Goal: Obtain resource: Download file/media

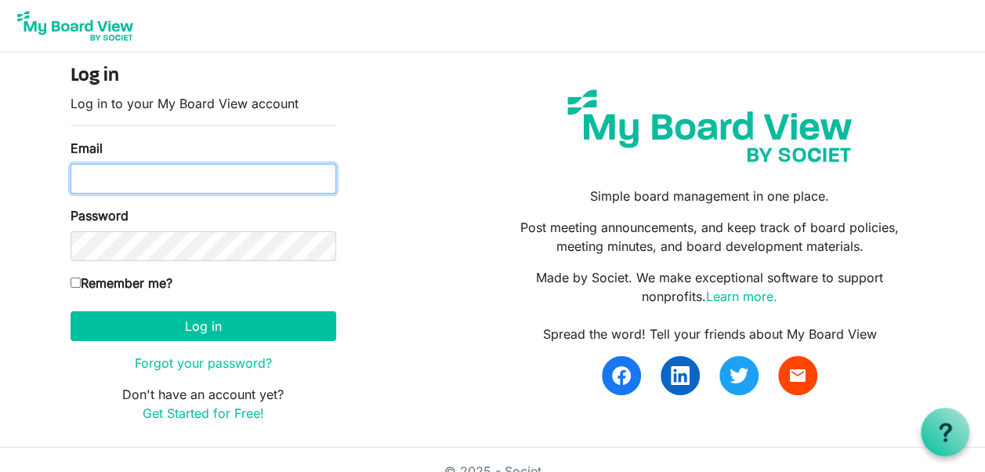
type input "[EMAIL_ADDRESS][DOMAIN_NAME]"
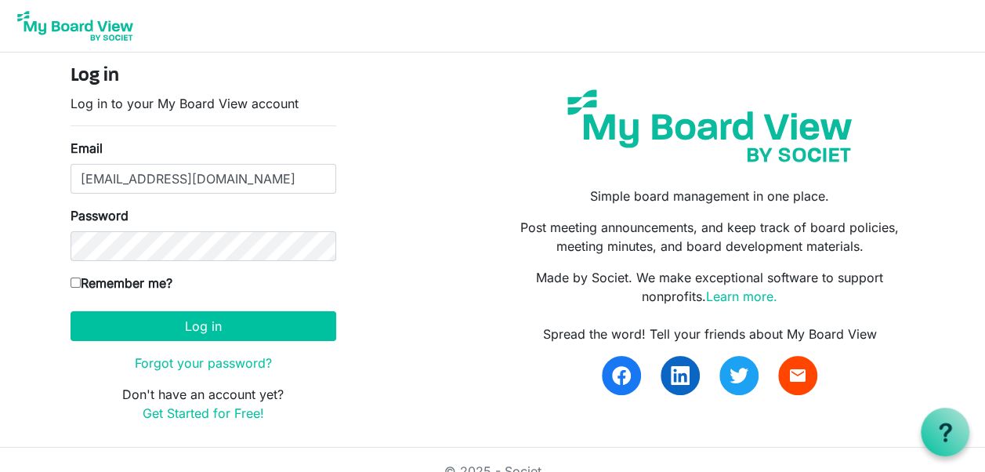
click at [77, 279] on input "Remember me?" at bounding box center [76, 282] width 10 height 10
checkbox input "true"
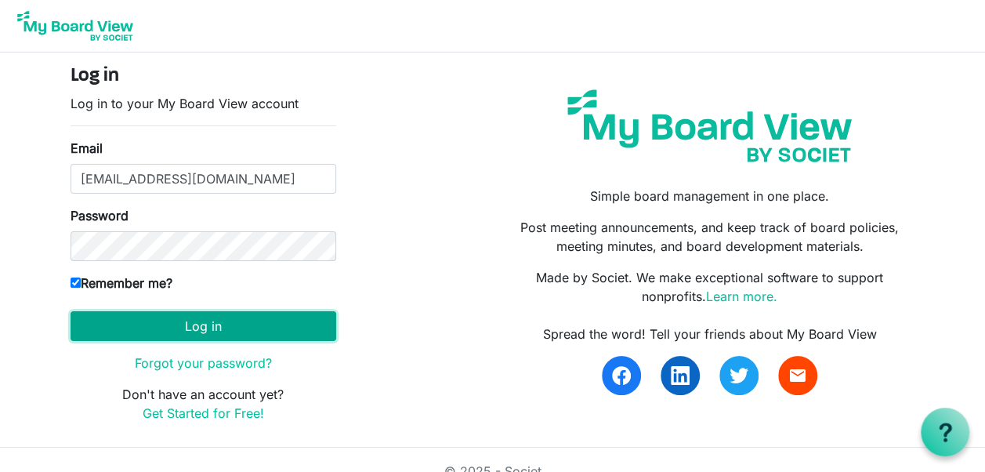
click at [231, 326] on button "Log in" at bounding box center [204, 326] width 266 height 30
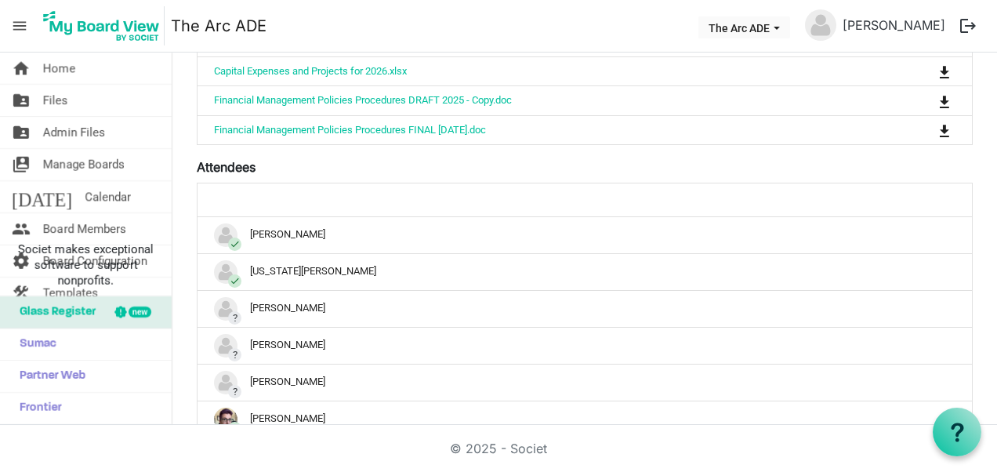
scroll to position [1420, 0]
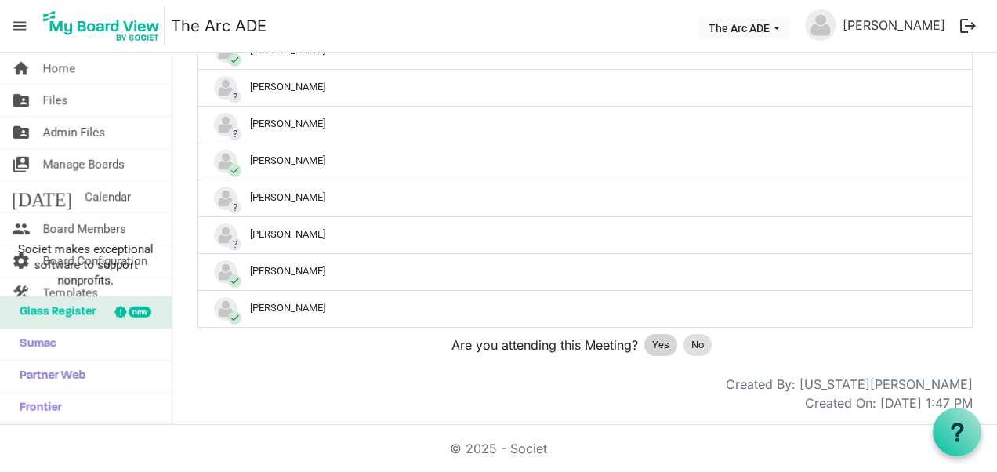
click at [652, 341] on span "Yes" at bounding box center [660, 345] width 17 height 16
click at [660, 346] on span "Yes" at bounding box center [660, 345] width 17 height 16
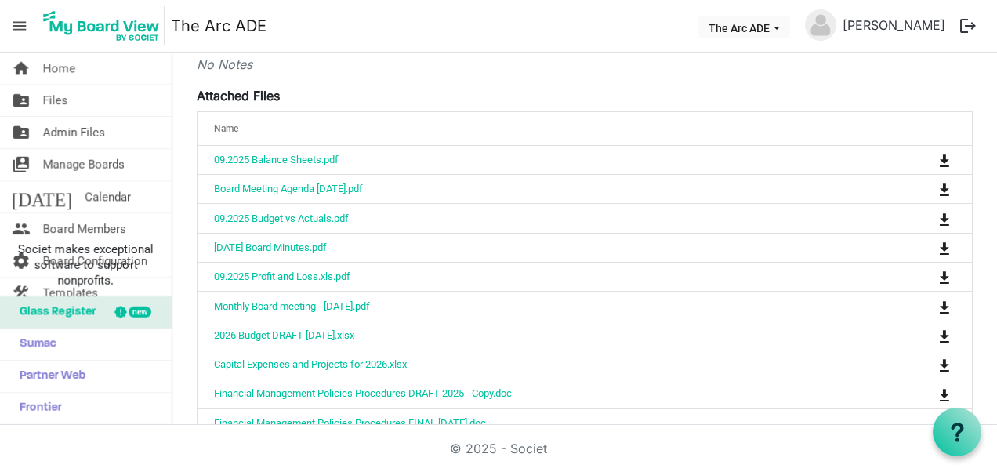
scroll to position [639, 0]
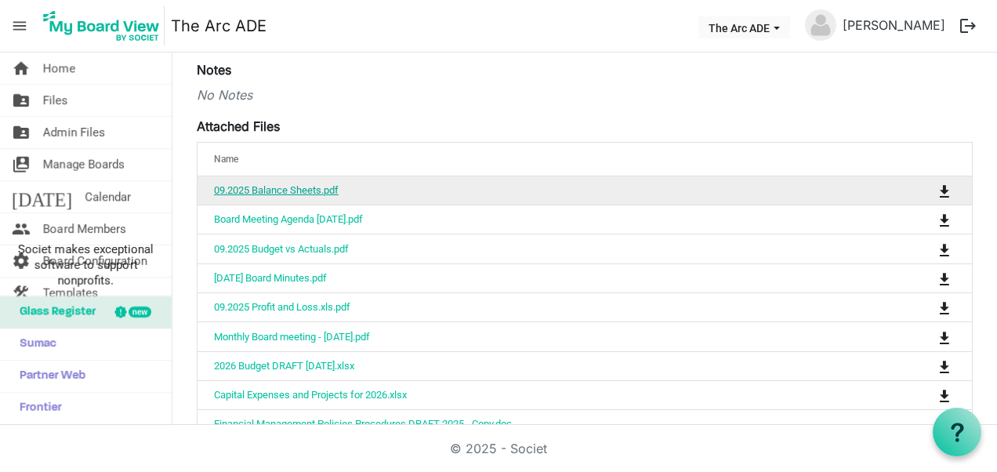
click at [310, 196] on link "09.2025 Balance Sheets.pdf" at bounding box center [276, 190] width 125 height 12
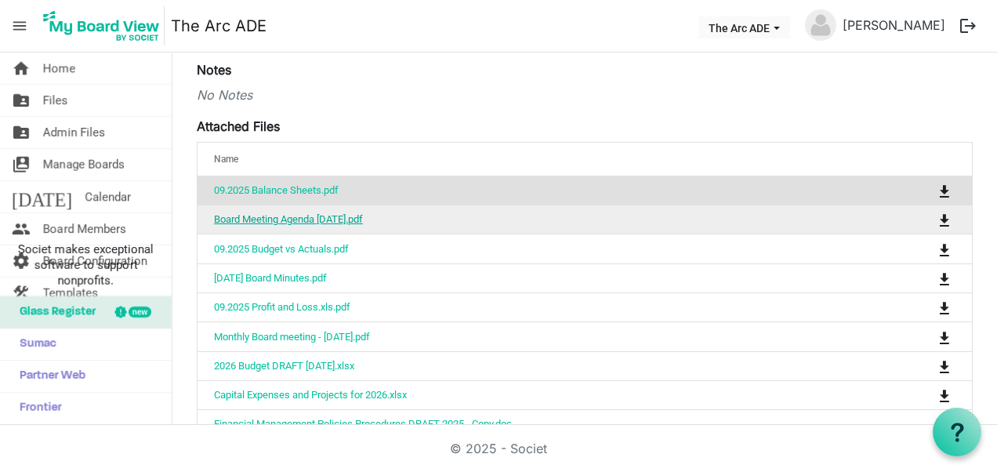
click at [363, 225] on link "Board Meeting Agenda October 15 2025.pdf" at bounding box center [288, 219] width 149 height 12
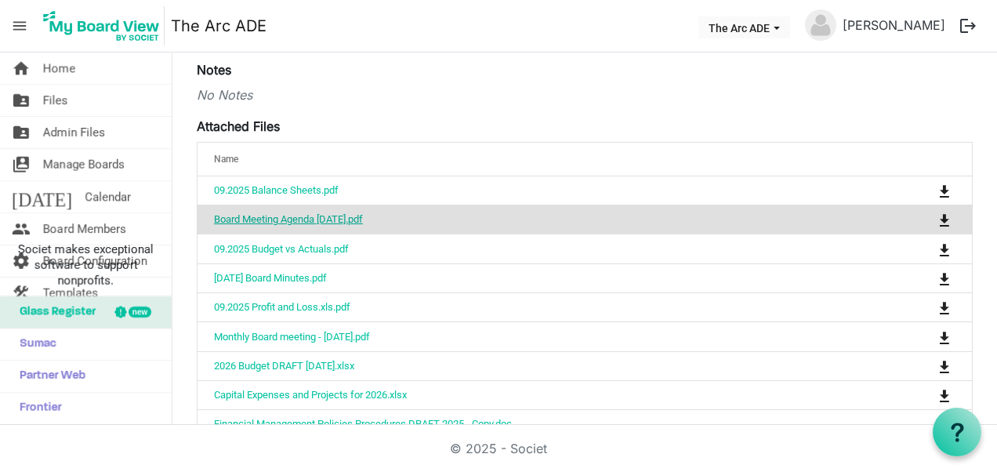
click at [363, 225] on link "Board Meeting Agenda October 15 2025.pdf" at bounding box center [288, 219] width 149 height 12
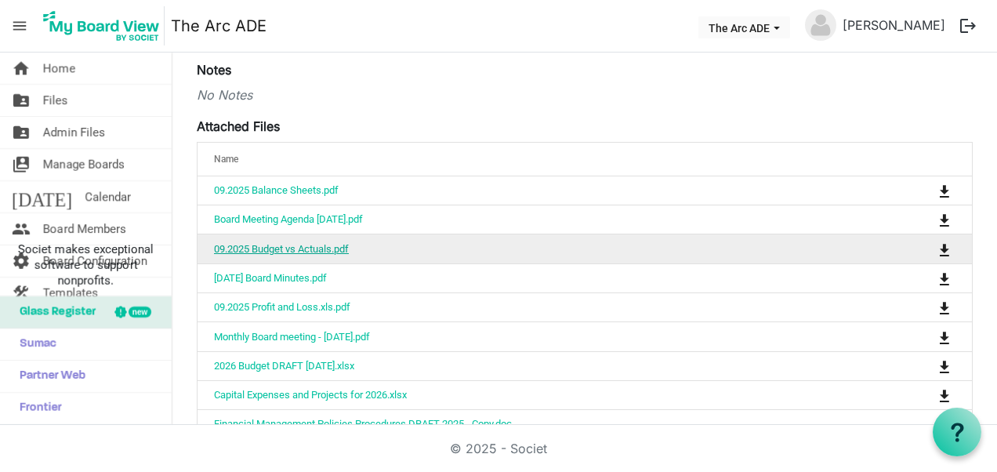
click at [329, 255] on link "09.2025 Budget vs Actuals.pdf" at bounding box center [281, 249] width 135 height 12
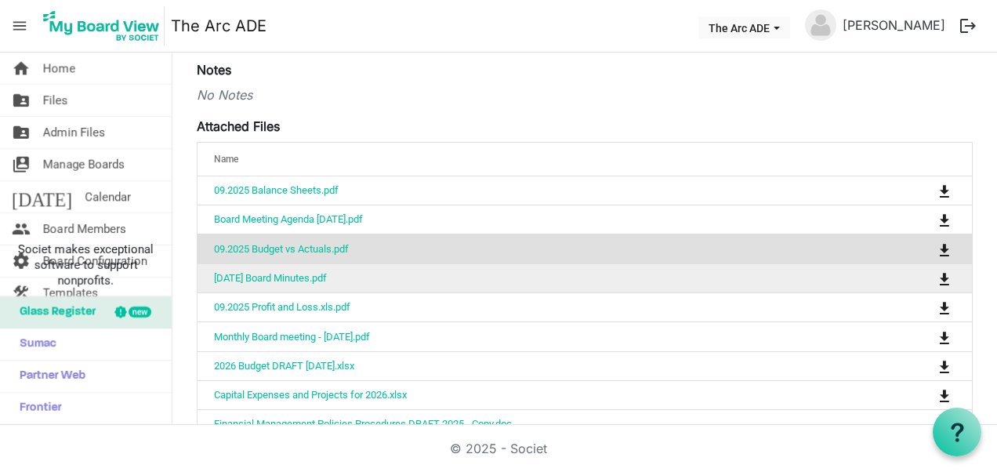
click at [295, 292] on td "09.17.2025 Board Minutes.pdf" at bounding box center [535, 277] width 676 height 29
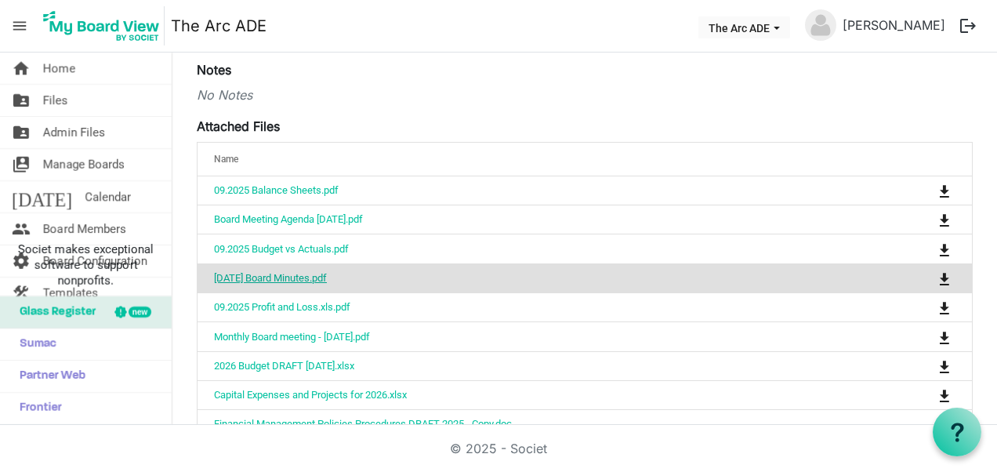
click at [298, 284] on link "09.17.2025 Board Minutes.pdf" at bounding box center [270, 278] width 113 height 12
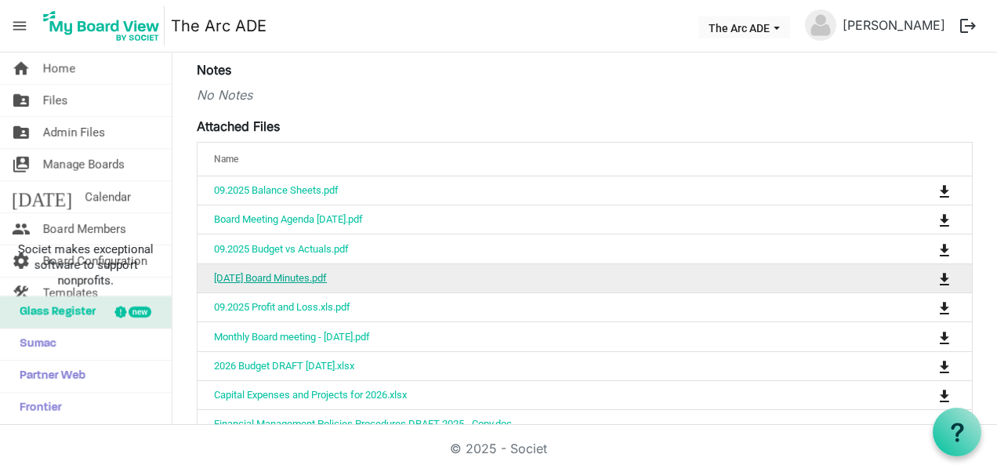
click at [298, 284] on link "09.17.2025 Board Minutes.pdf" at bounding box center [270, 278] width 113 height 12
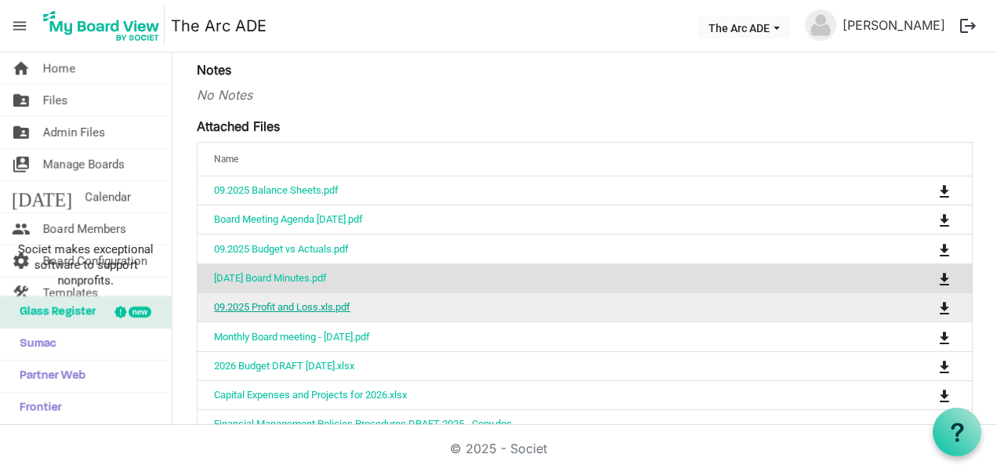
click at [321, 313] on link "09.2025 Profit and Loss.xls.pdf" at bounding box center [282, 307] width 136 height 12
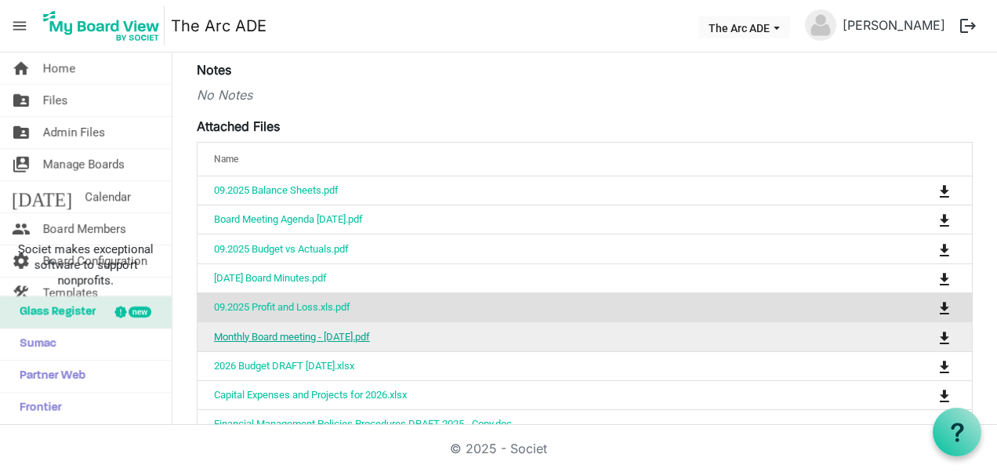
click at [370, 342] on link "Monthly Board meeting - October 15 2025.pdf" at bounding box center [292, 337] width 156 height 12
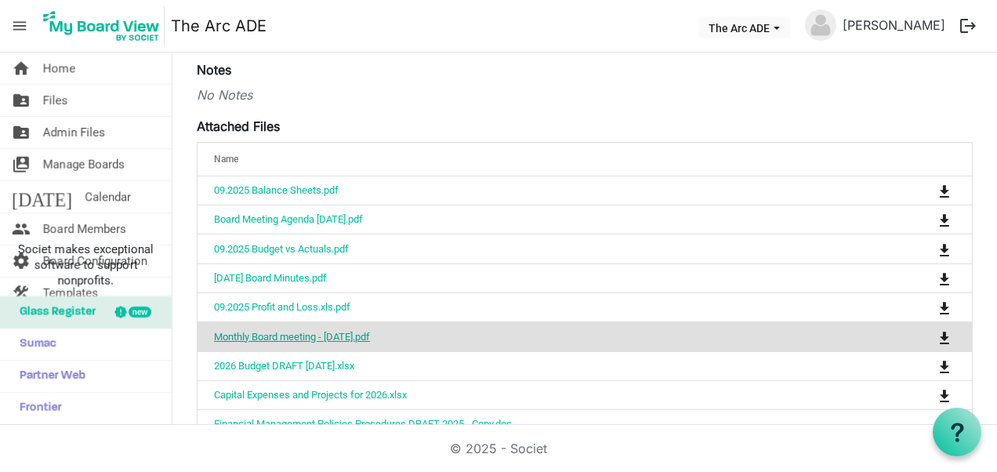
click at [370, 342] on link "Monthly Board meeting - October 15 2025.pdf" at bounding box center [292, 337] width 156 height 12
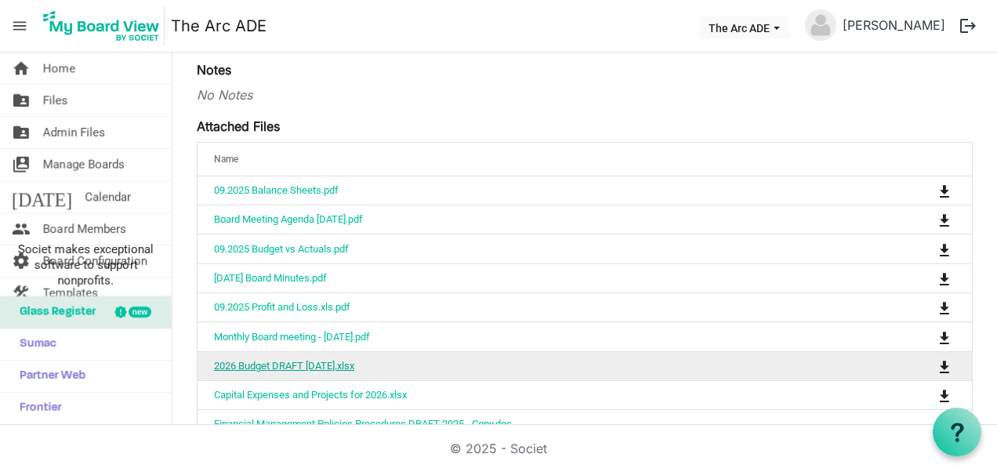
click at [298, 371] on link "2026 Budget DRAFT 9.16.2025.xlsx" at bounding box center [284, 366] width 140 height 12
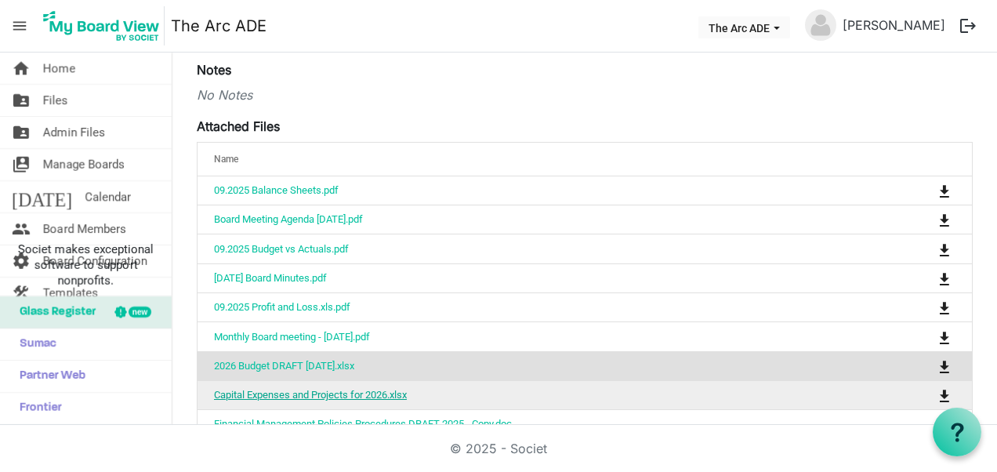
click at [262, 400] on link "Capital Expenses and Projects for 2026.xlsx" at bounding box center [310, 395] width 193 height 12
